Goal: Transaction & Acquisition: Purchase product/service

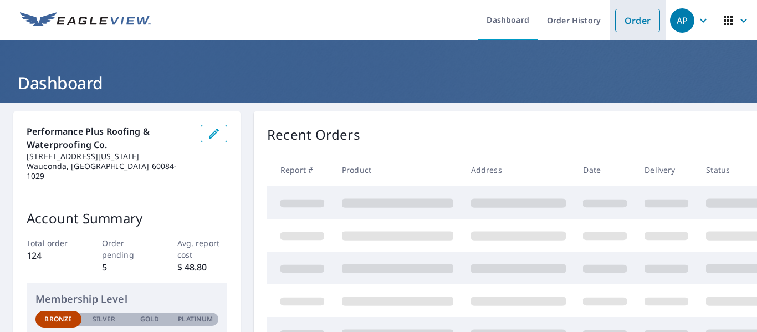
click at [624, 16] on link "Order" at bounding box center [637, 20] width 45 height 23
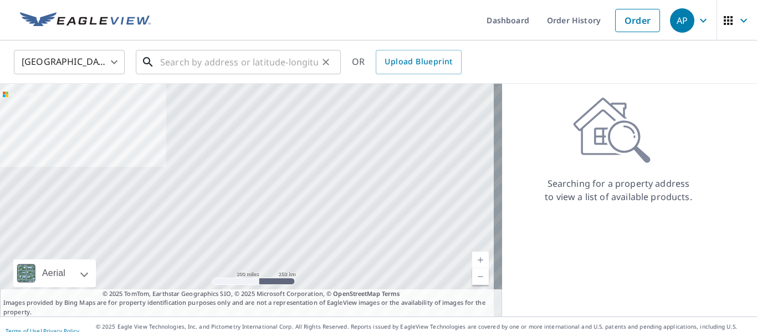
click at [202, 57] on input "text" at bounding box center [239, 62] width 158 height 31
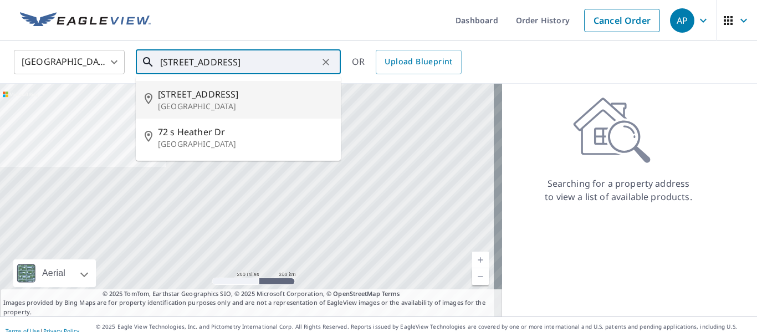
click at [197, 111] on p "[GEOGRAPHIC_DATA]" at bounding box center [245, 106] width 174 height 11
type input "[STREET_ADDRESS][PERSON_NAME]"
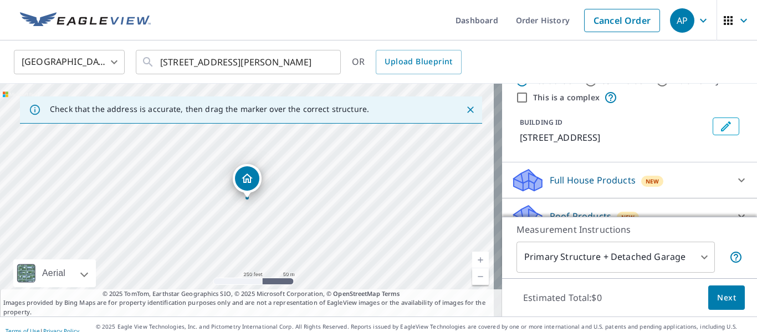
scroll to position [55, 0]
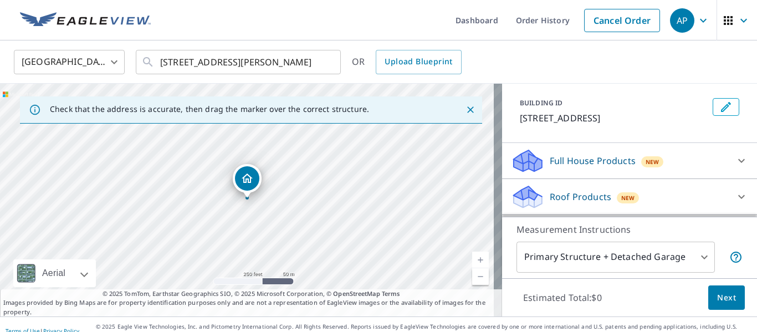
click at [599, 199] on p "Roof Products" at bounding box center [581, 196] width 62 height 13
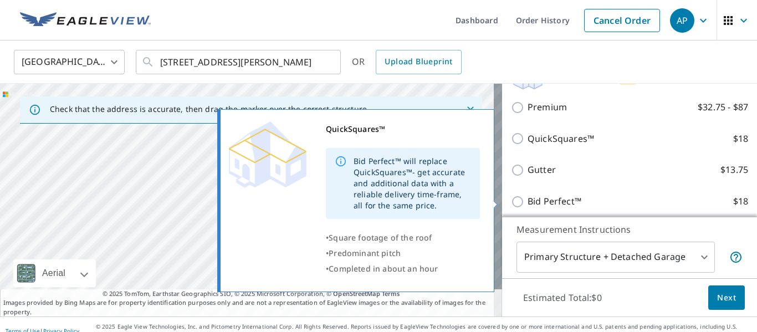
scroll to position [222, 0]
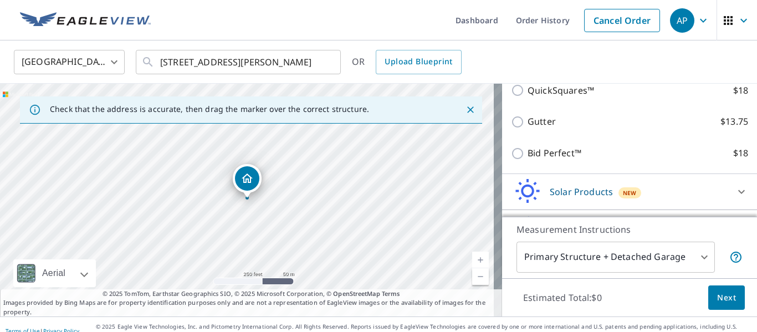
click at [534, 158] on p "Bid Perfect™" at bounding box center [554, 153] width 54 height 14
click at [527, 158] on input "Bid Perfect™ $18" at bounding box center [519, 153] width 17 height 13
checkbox input "true"
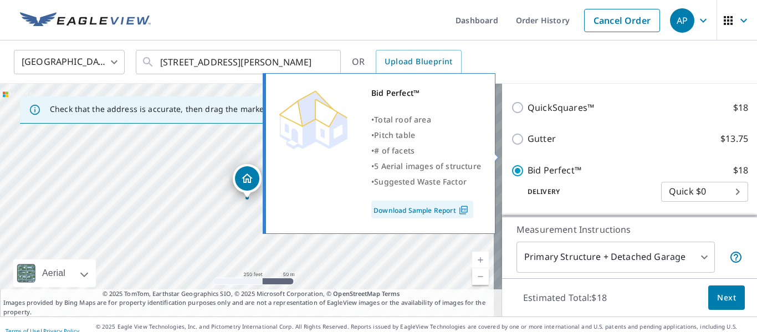
scroll to position [239, 0]
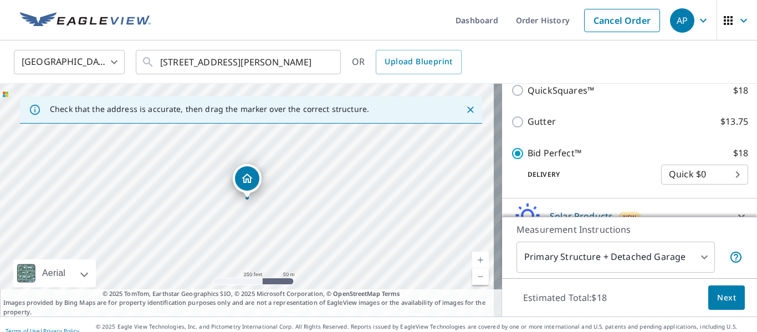
click at [718, 294] on span "Next" at bounding box center [726, 298] width 19 height 14
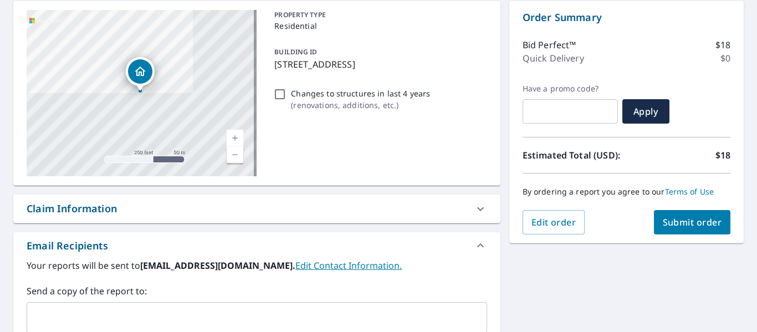
scroll to position [111, 0]
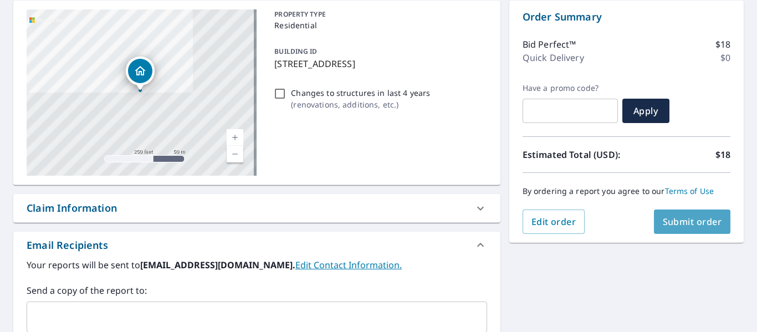
click at [687, 220] on span "Submit order" at bounding box center [692, 222] width 59 height 12
